Goal: Information Seeking & Learning: Learn about a topic

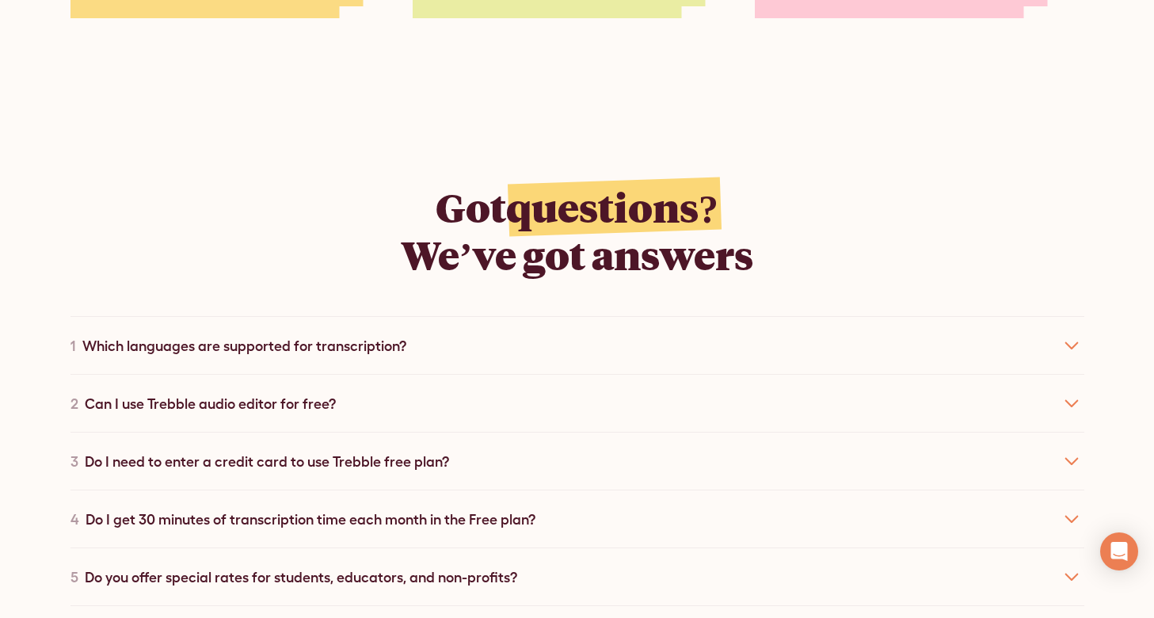
scroll to position [8370, 0]
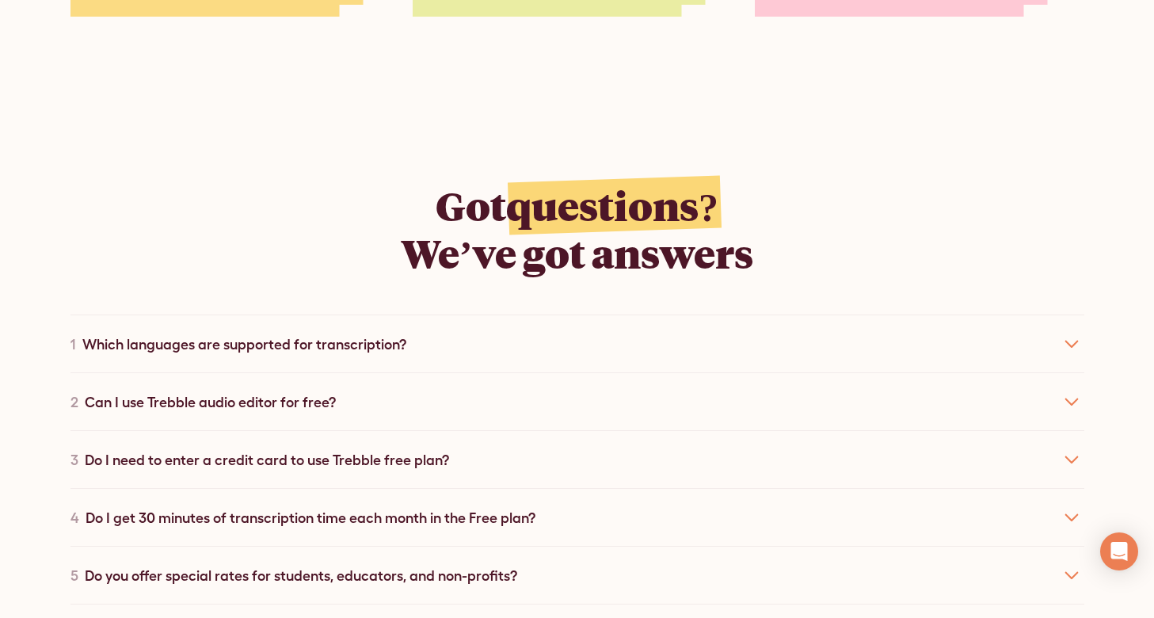
click at [324, 333] on div "Which languages are supported for transcription?" at bounding box center [244, 343] width 324 height 21
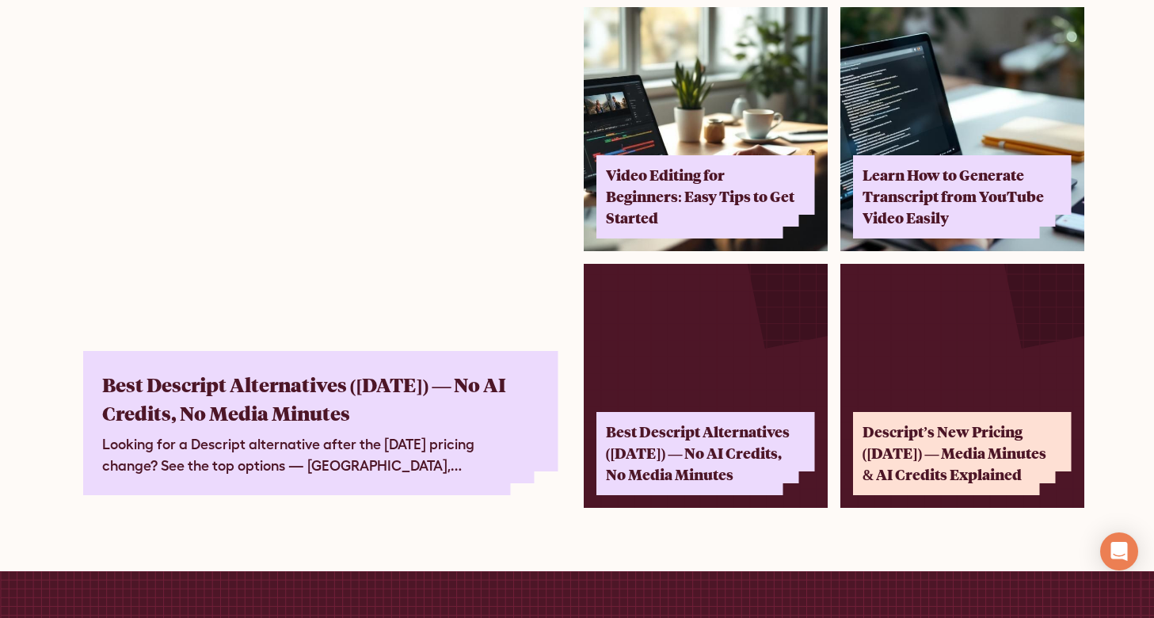
scroll to position [9988, 0]
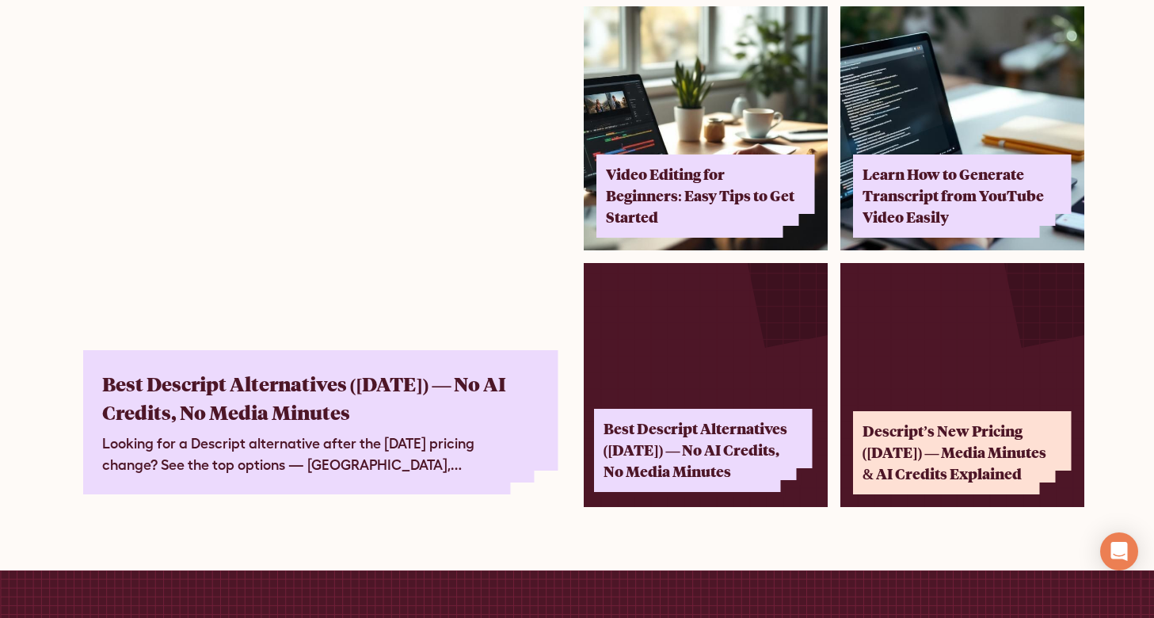
click at [708, 419] on div "Best Descript Alternatives ([DATE]) — No AI Credits, No Media Minutes" at bounding box center [699, 450] width 190 height 64
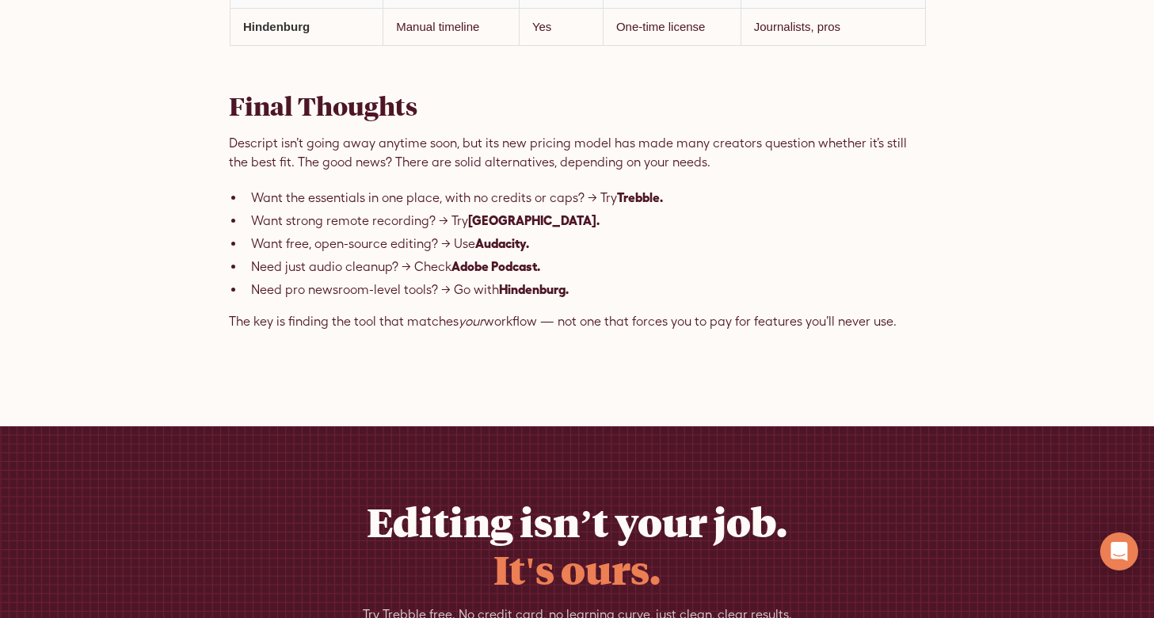
scroll to position [3193, 0]
click at [531, 295] on strong "Hindenburg." at bounding box center [534, 288] width 70 height 14
copy strong "Hindenburg"
